Goal: Task Accomplishment & Management: Use online tool/utility

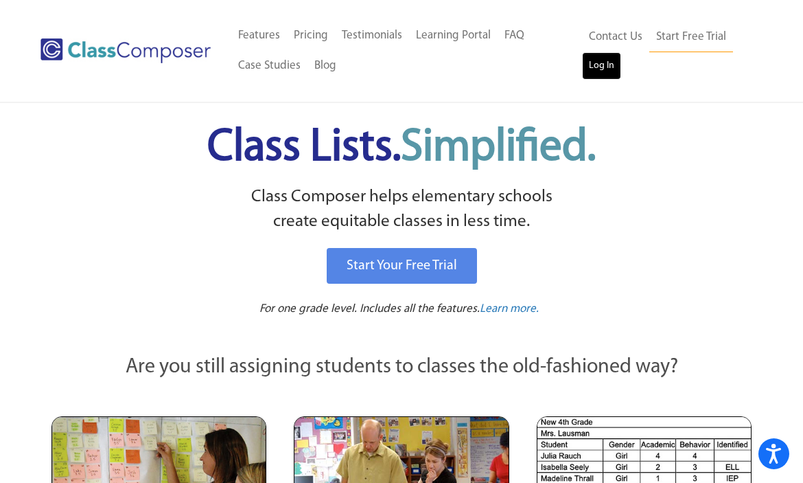
click at [595, 65] on link "Log In" at bounding box center [601, 65] width 39 height 27
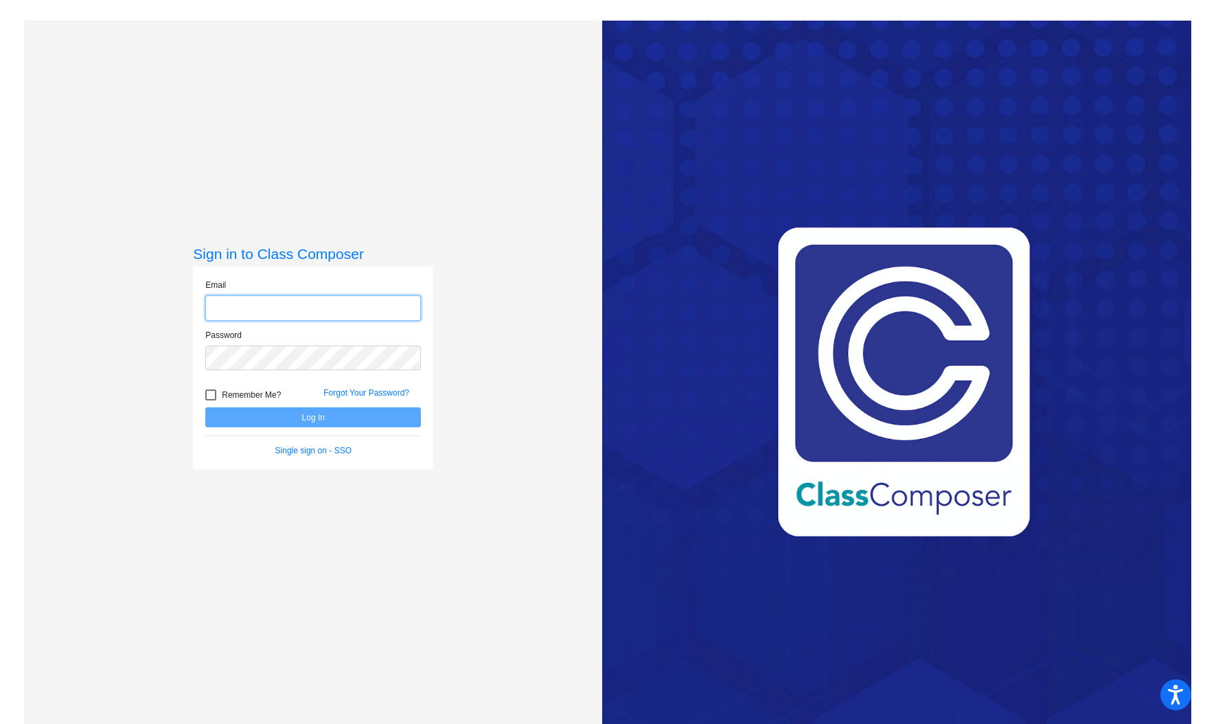
type input "haruka.taji@k12.hi.us"
click at [314, 422] on button "Log In" at bounding box center [313, 417] width 216 height 20
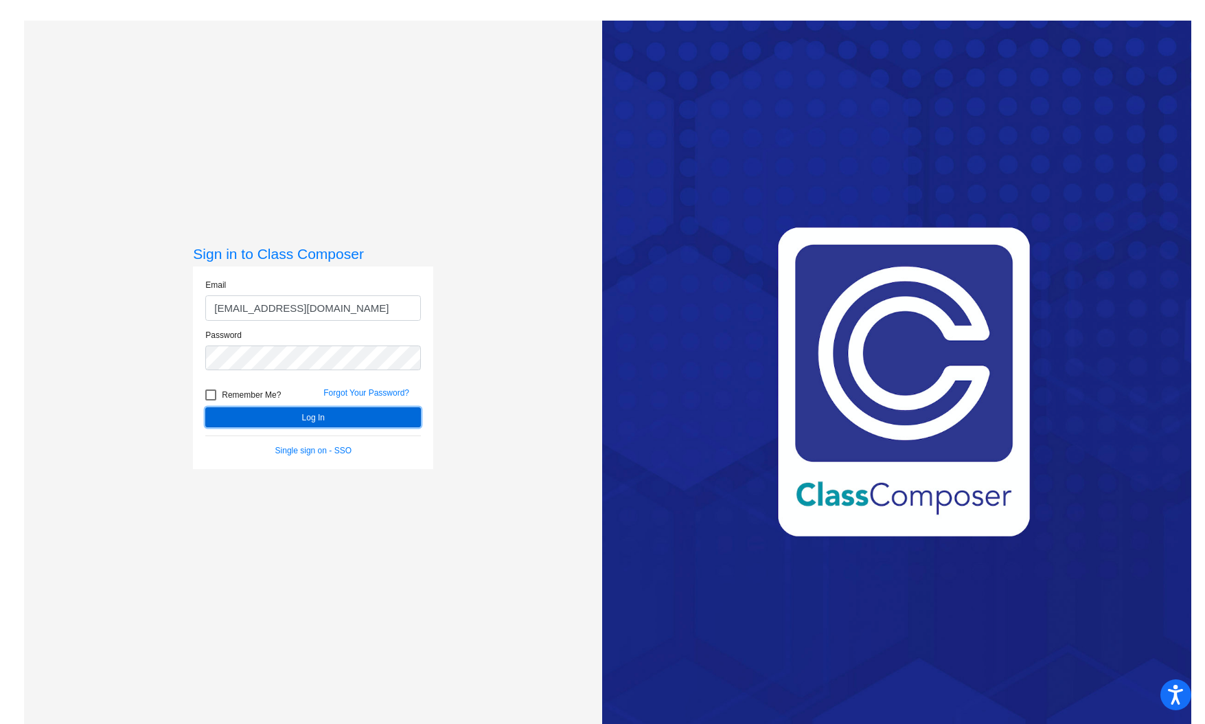
click at [310, 417] on button "Log In" at bounding box center [313, 417] width 216 height 20
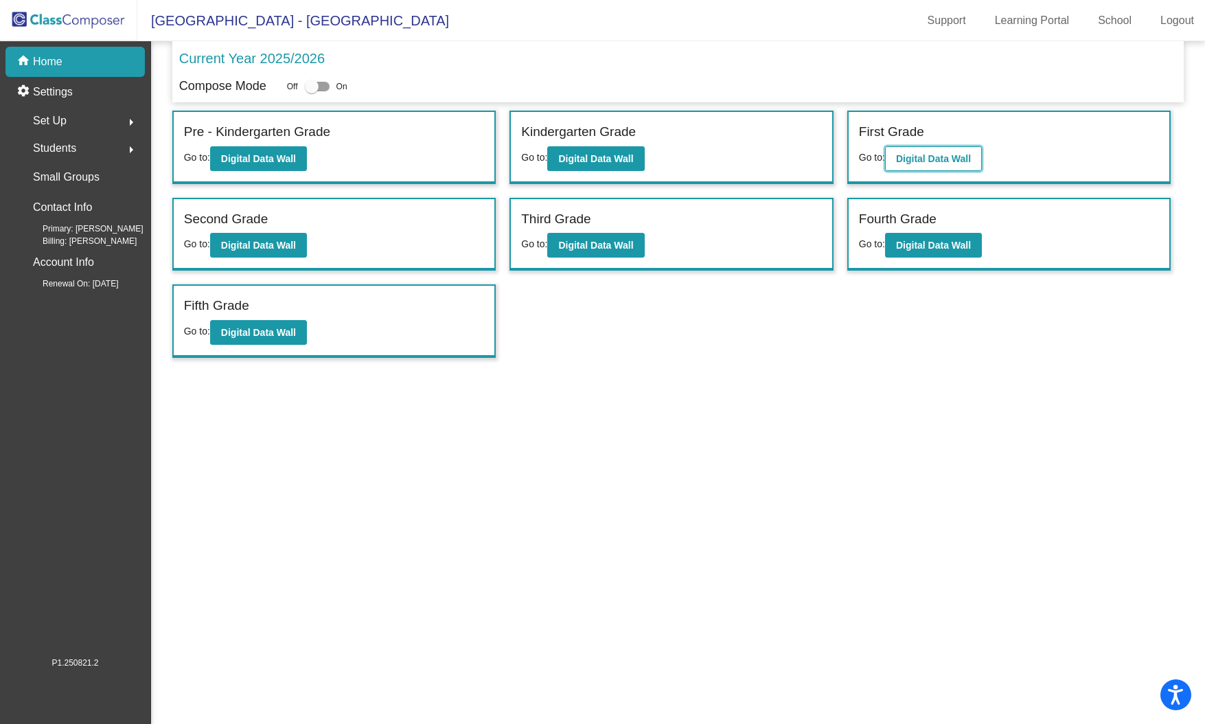
click at [945, 159] on b "Digital Data Wall" at bounding box center [933, 158] width 75 height 11
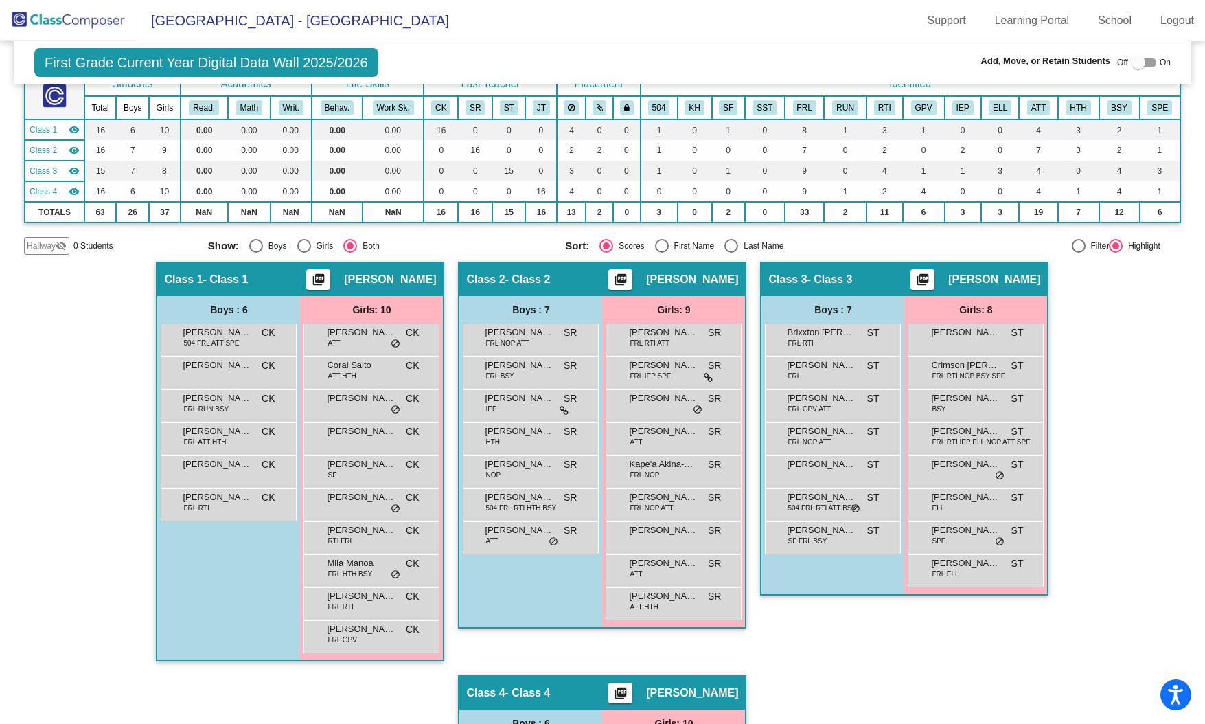
scroll to position [93, 0]
